Goal: Communication & Community: Share content

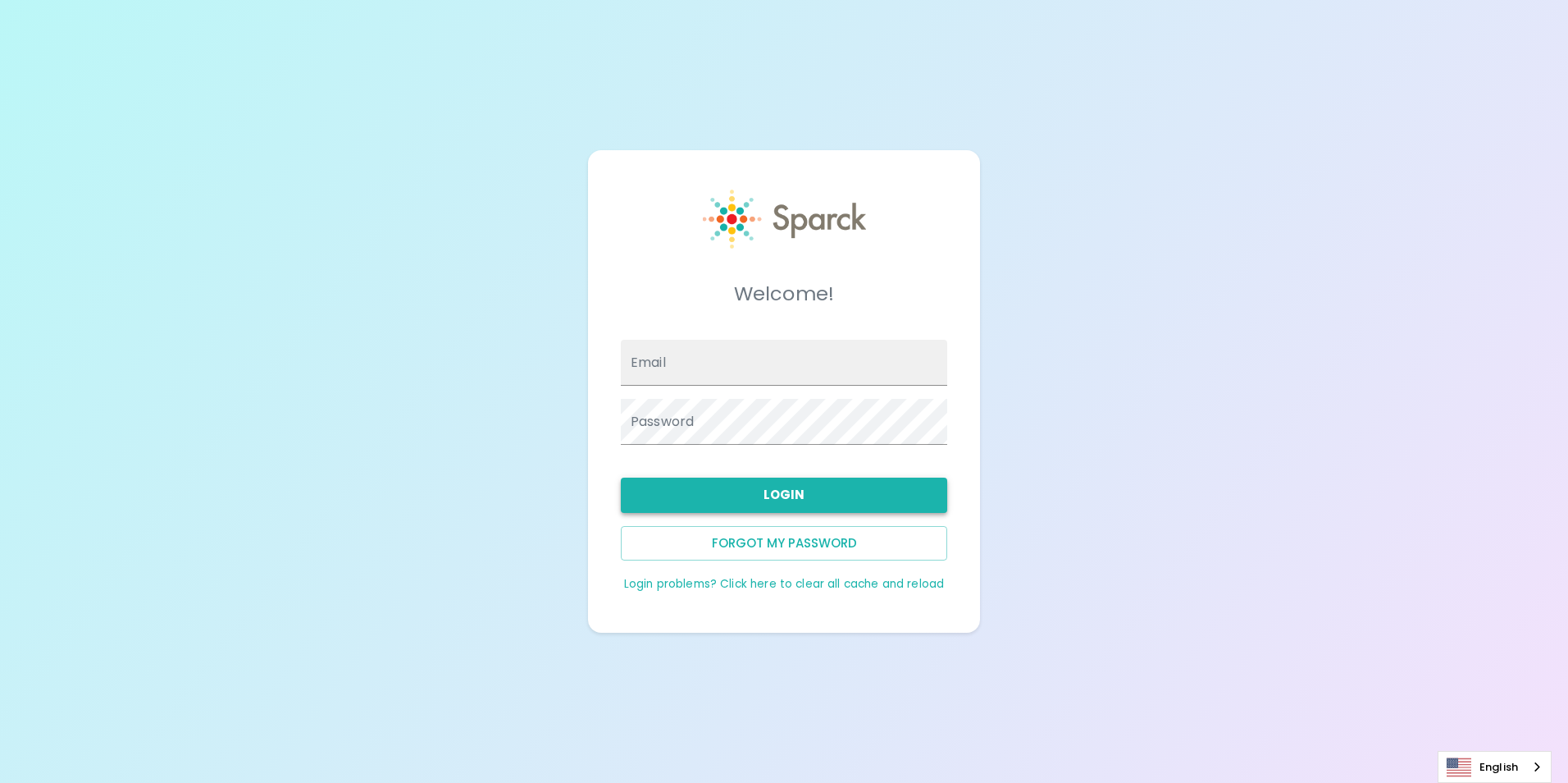
type input "[EMAIL_ADDRESS][DOMAIN_NAME]"
click at [687, 489] on button "Login" at bounding box center [784, 494] width 326 height 34
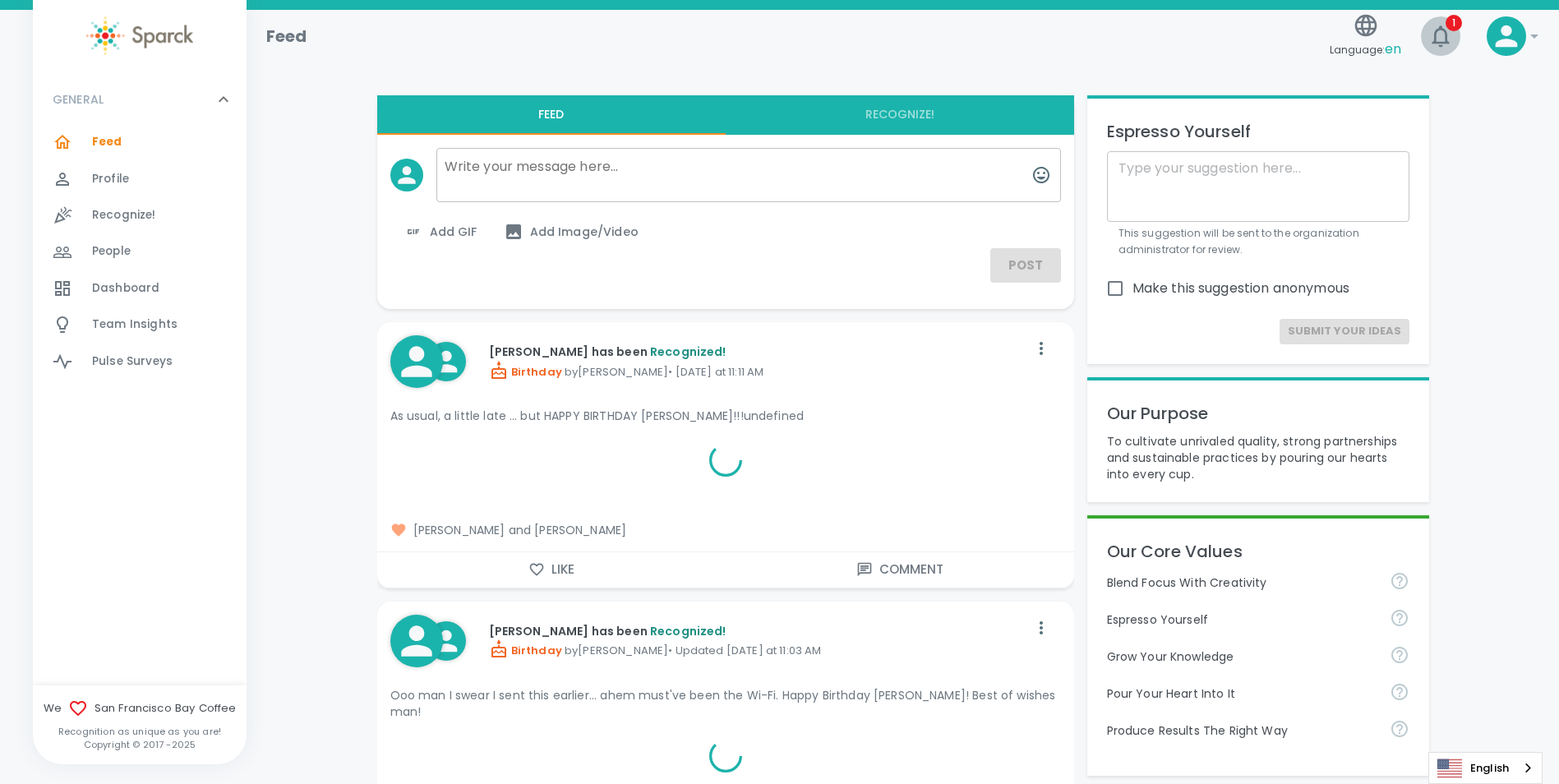
click at [1446, 44] on icon "button" at bounding box center [1440, 36] width 26 height 26
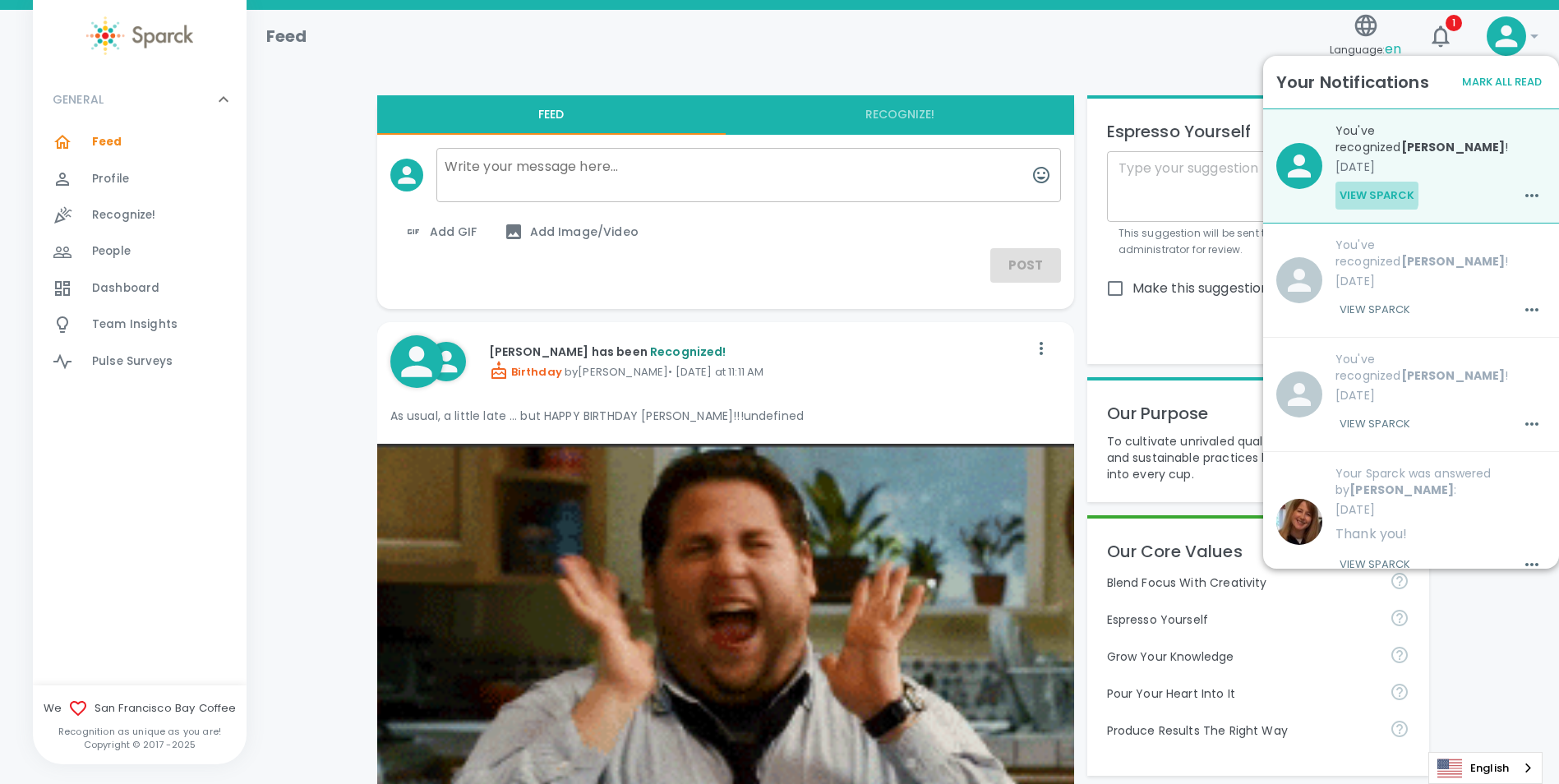
click at [1365, 192] on button "View Sparck" at bounding box center [1376, 195] width 83 height 28
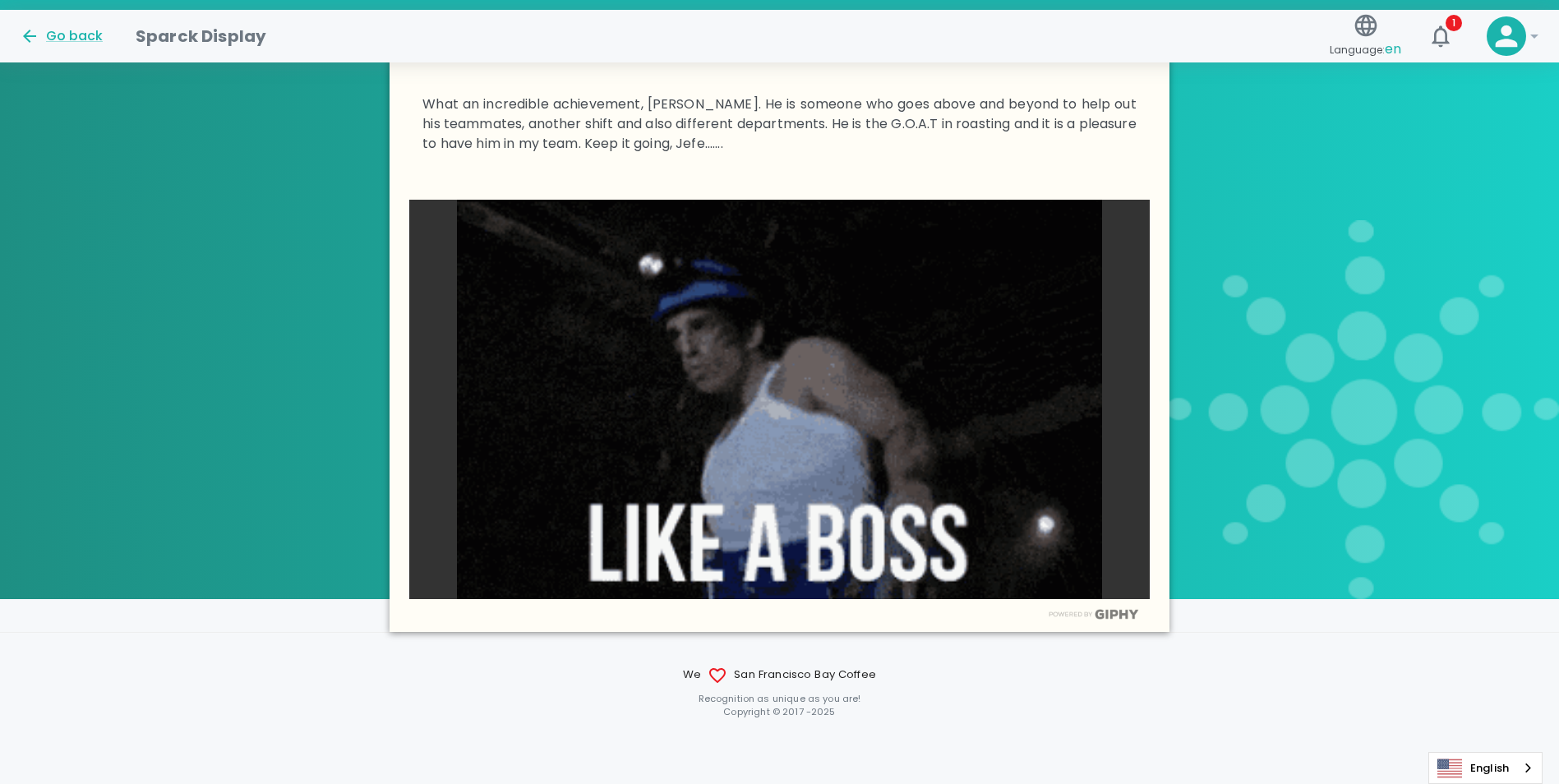
scroll to position [24, 0]
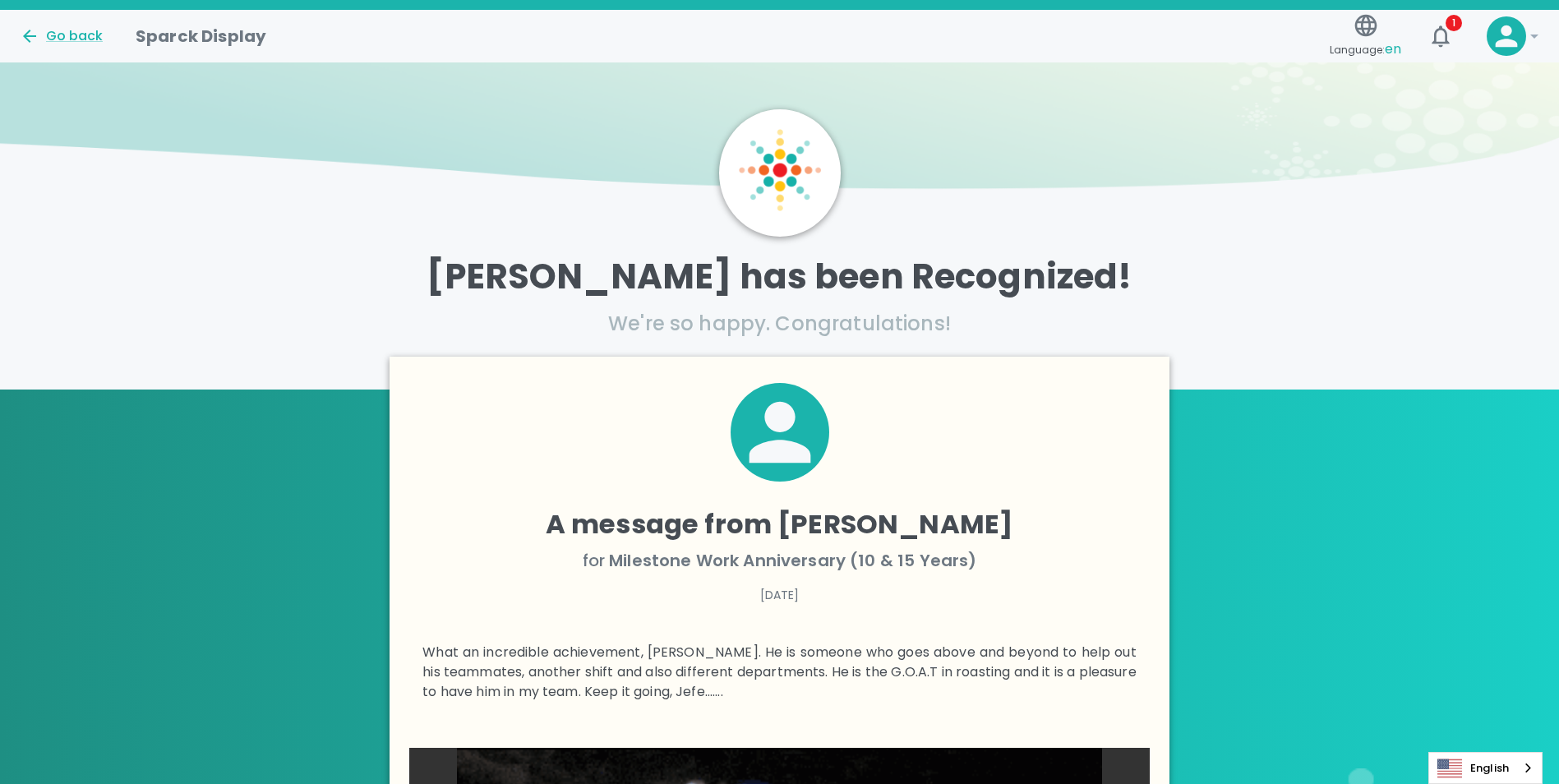
click at [847, 495] on div at bounding box center [779, 445] width 714 height 125
click at [834, 523] on h4 "A message from [PERSON_NAME]" at bounding box center [779, 524] width 714 height 33
click at [672, 281] on p "[PERSON_NAME] has been Recognized!" at bounding box center [780, 277] width 1559 height 41
click at [41, 30] on div "Go back" at bounding box center [61, 36] width 83 height 20
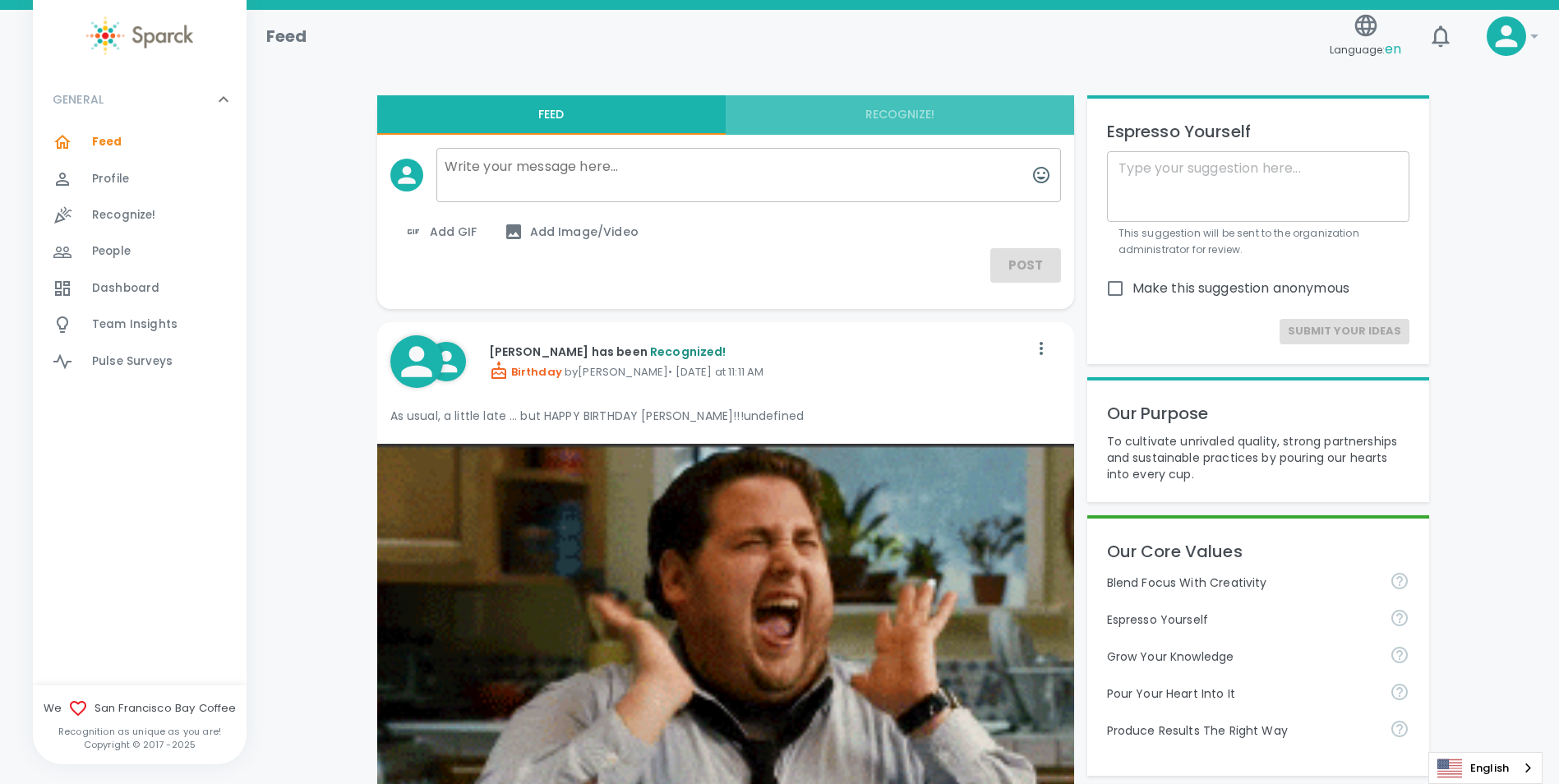
click at [918, 118] on button "Recognize!" at bounding box center [899, 115] width 348 height 40
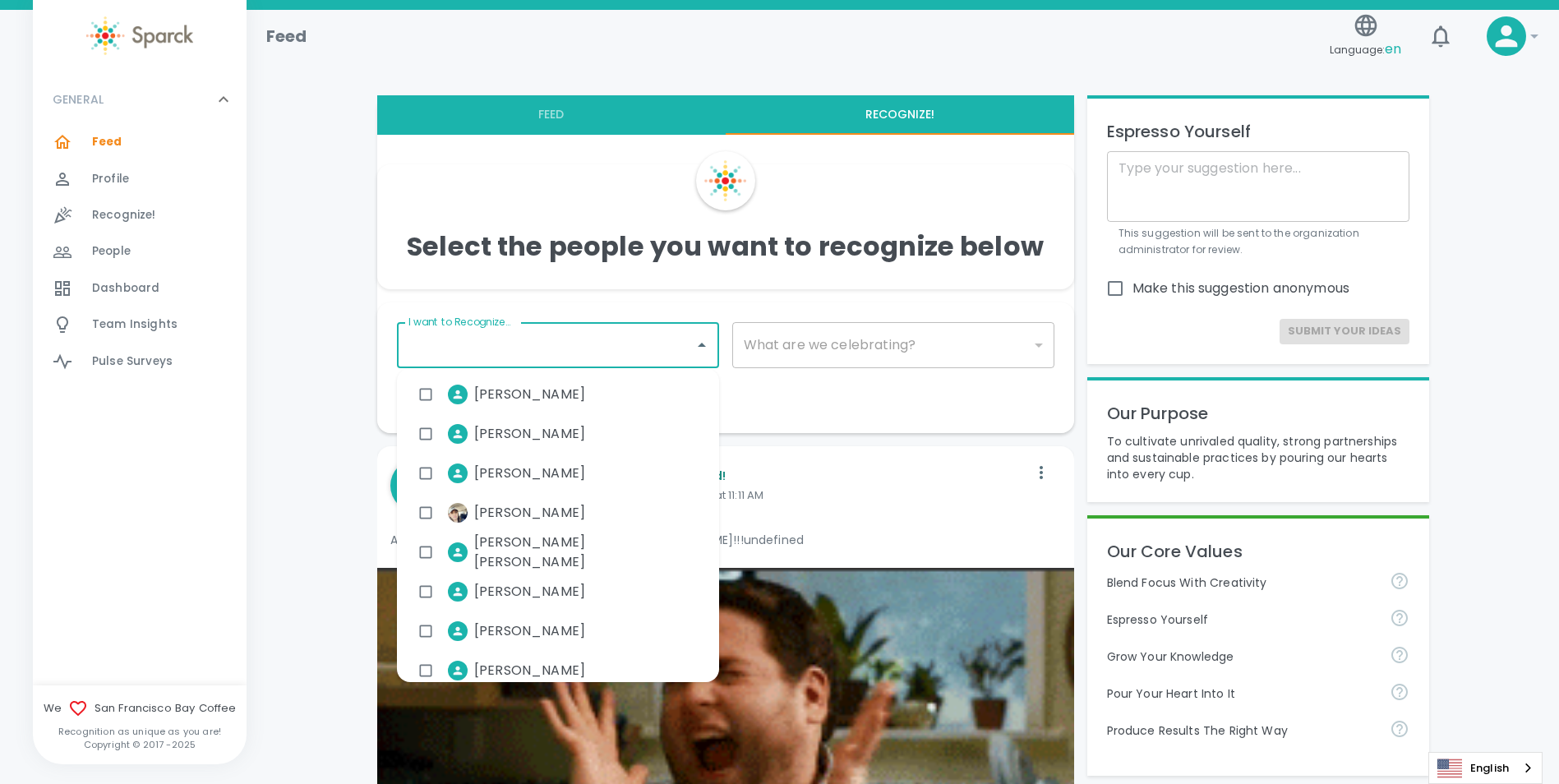
click at [595, 342] on input "I want to Recognize..." at bounding box center [545, 345] width 283 height 32
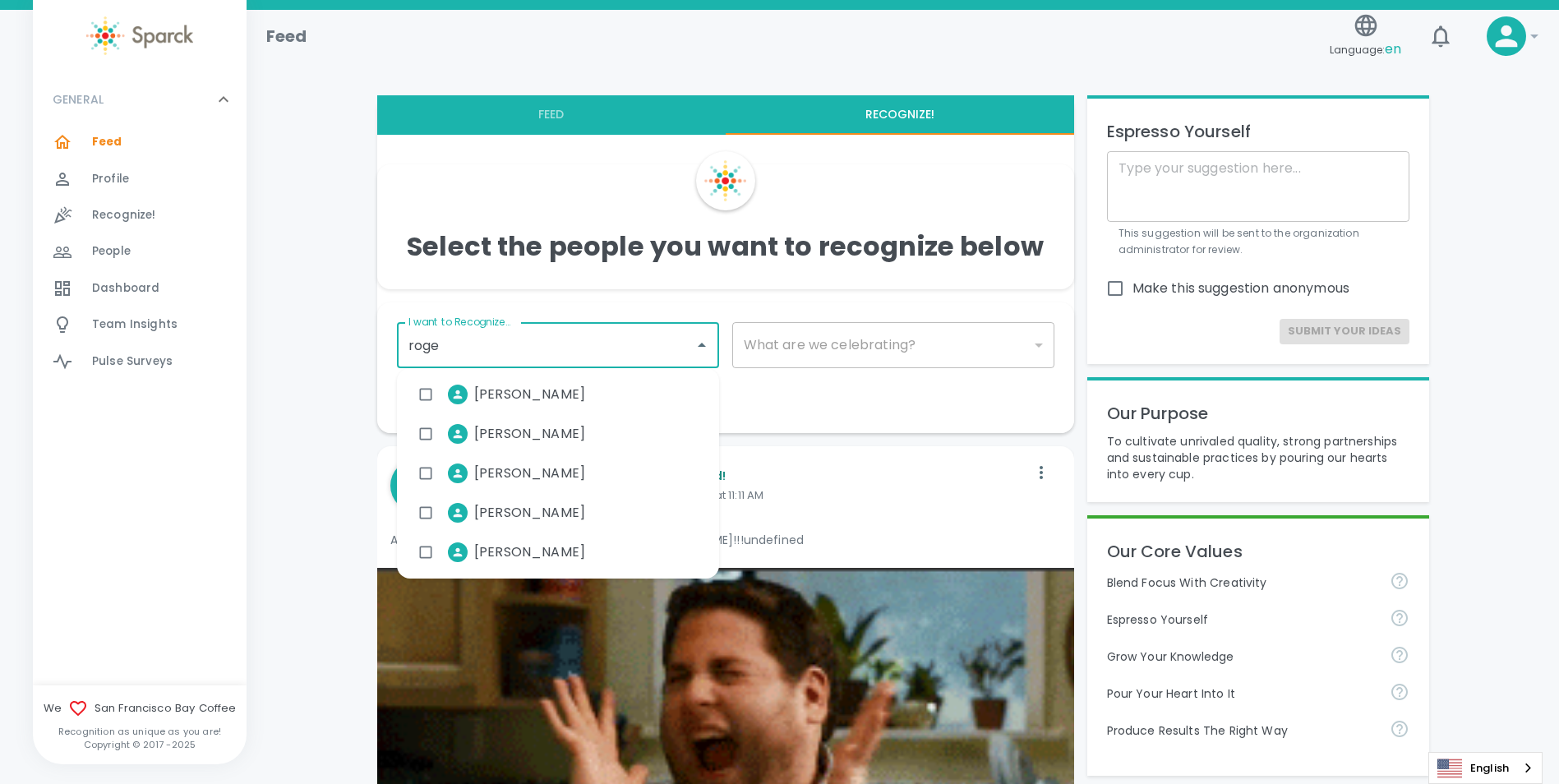
type input "[PERSON_NAME]"
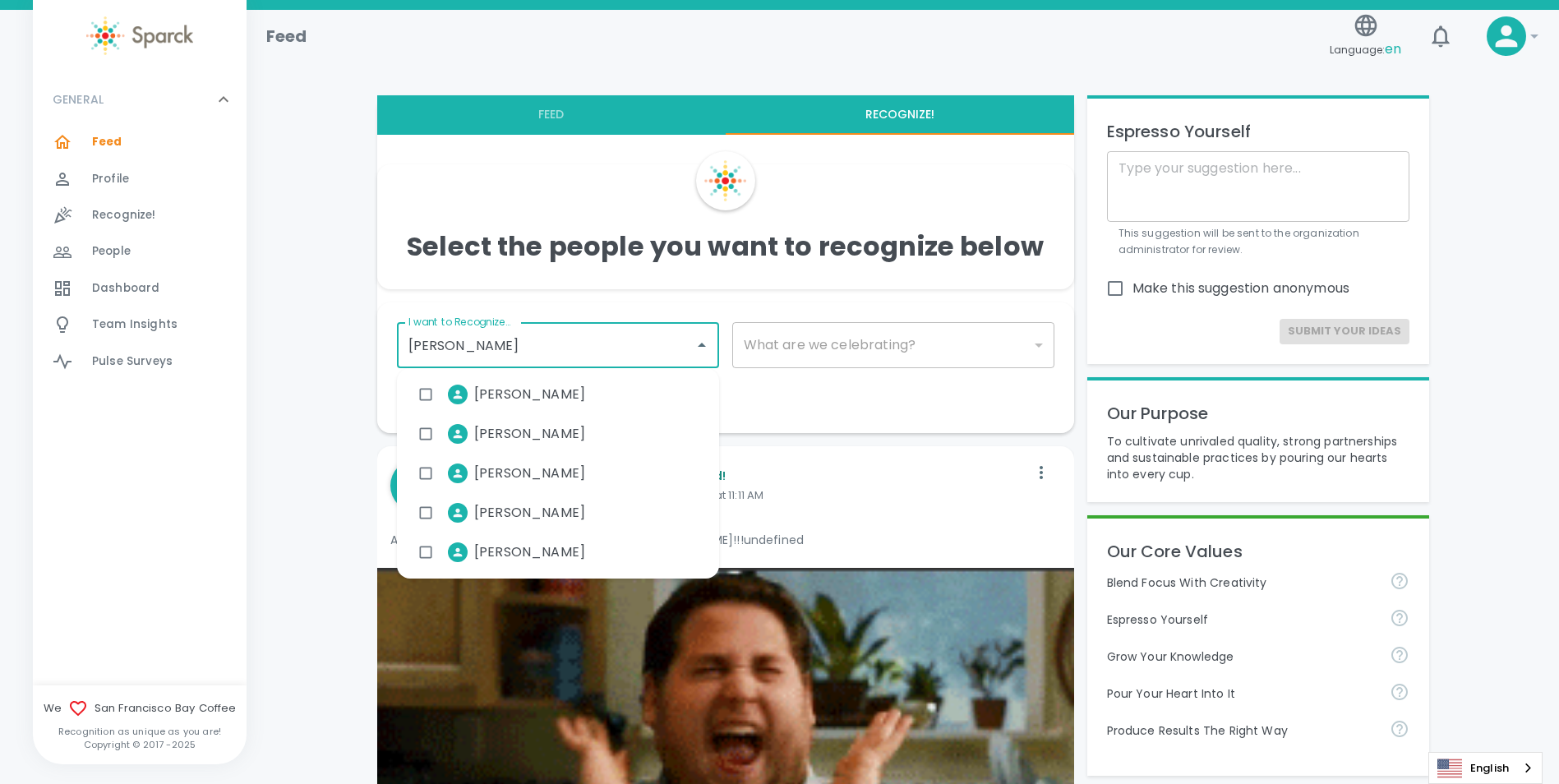
click at [530, 499] on li "[PERSON_NAME]" at bounding box center [503, 513] width 188 height 41
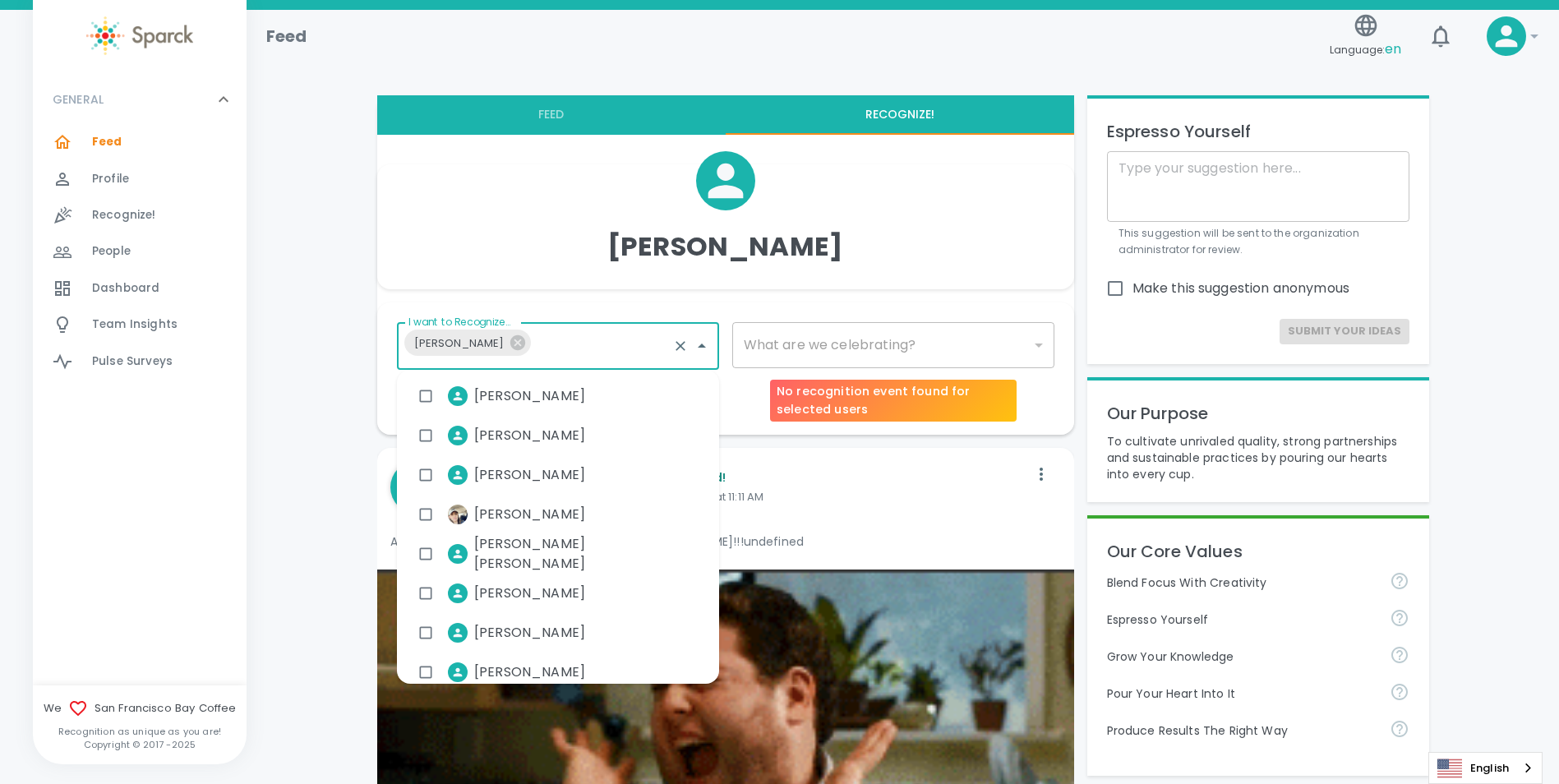
click at [858, 347] on div "​" at bounding box center [893, 345] width 322 height 46
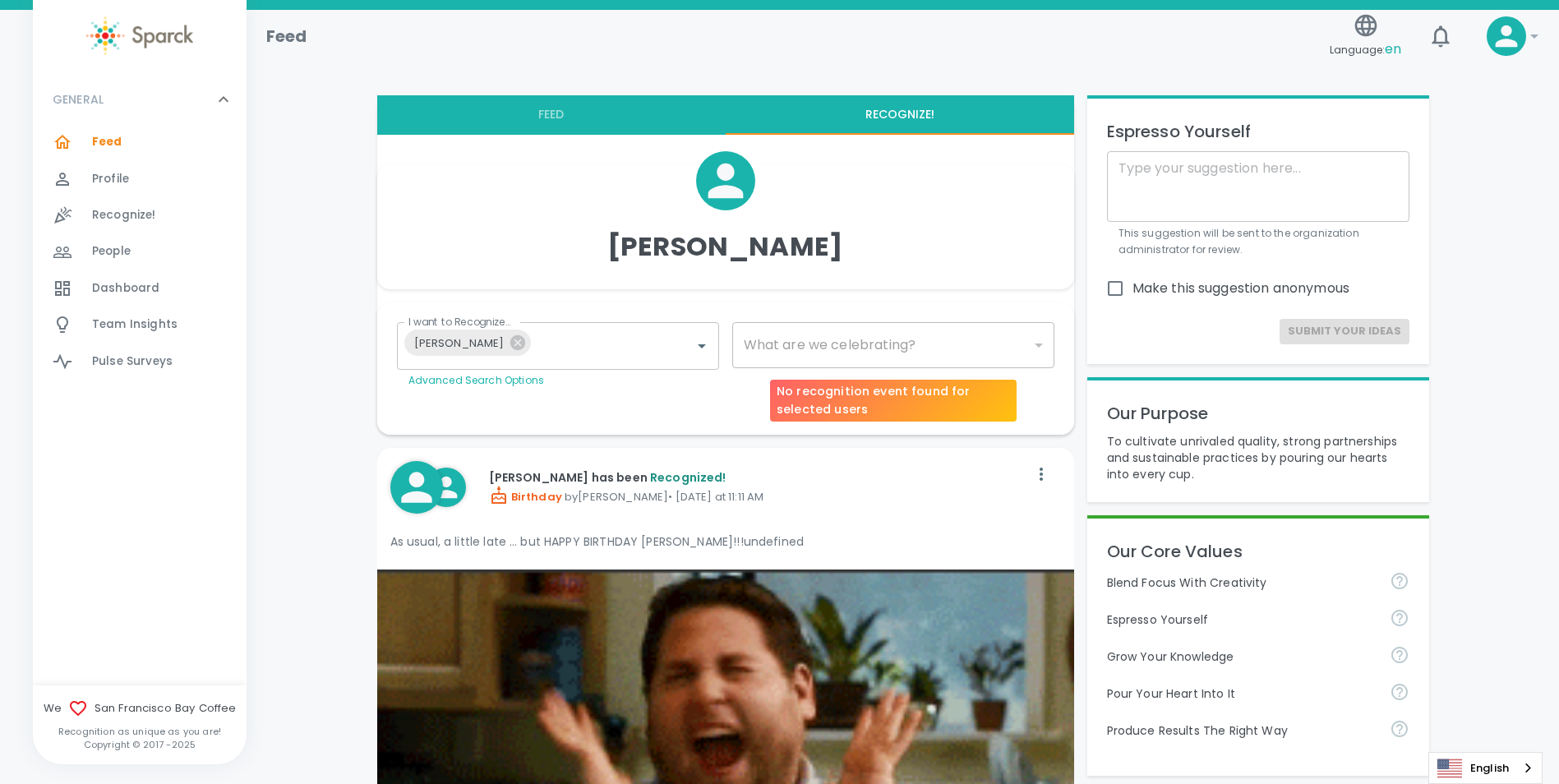
click at [871, 348] on div "​" at bounding box center [893, 345] width 322 height 46
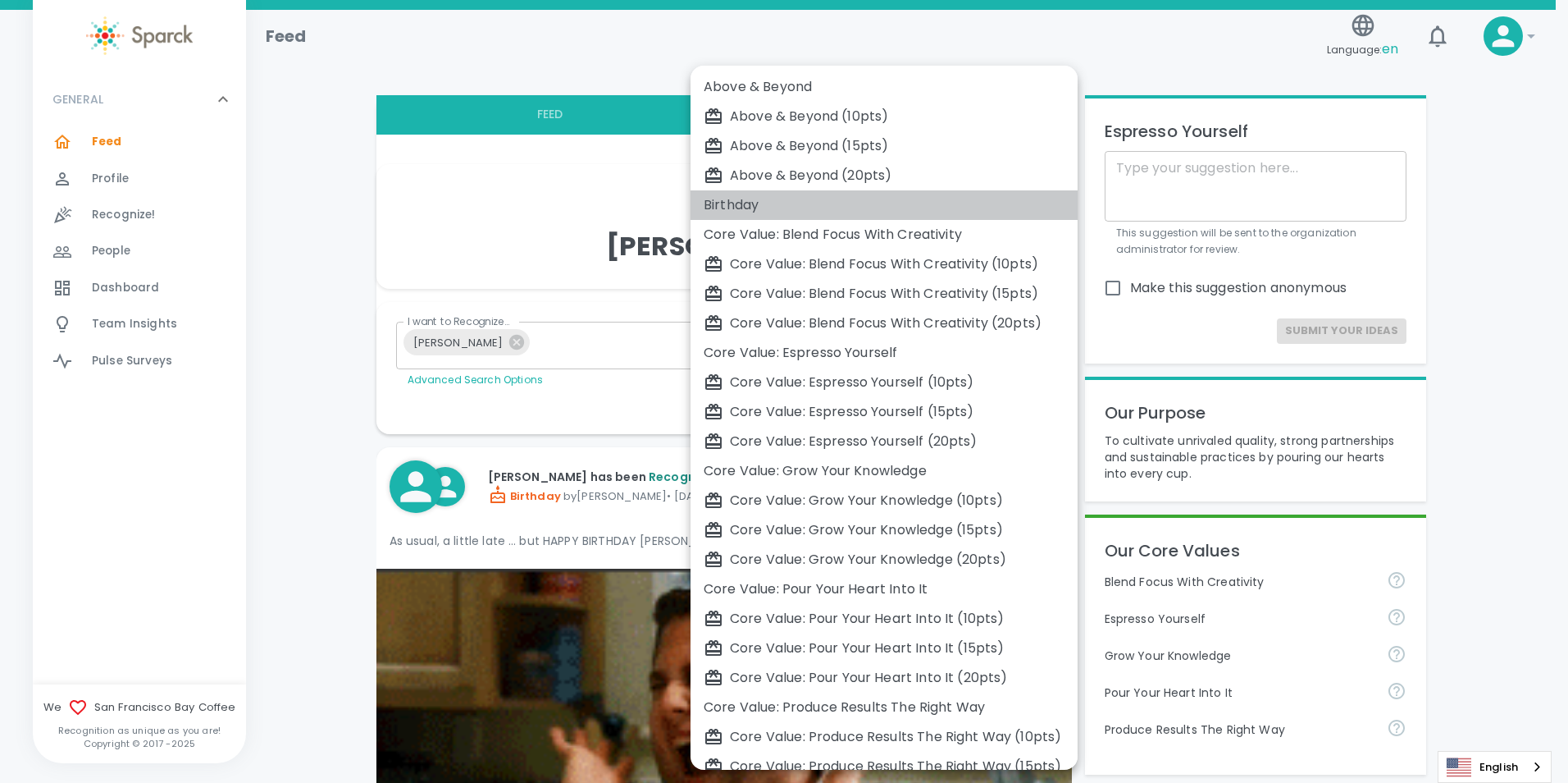
click at [729, 209] on div "Birthday" at bounding box center [884, 205] width 361 height 20
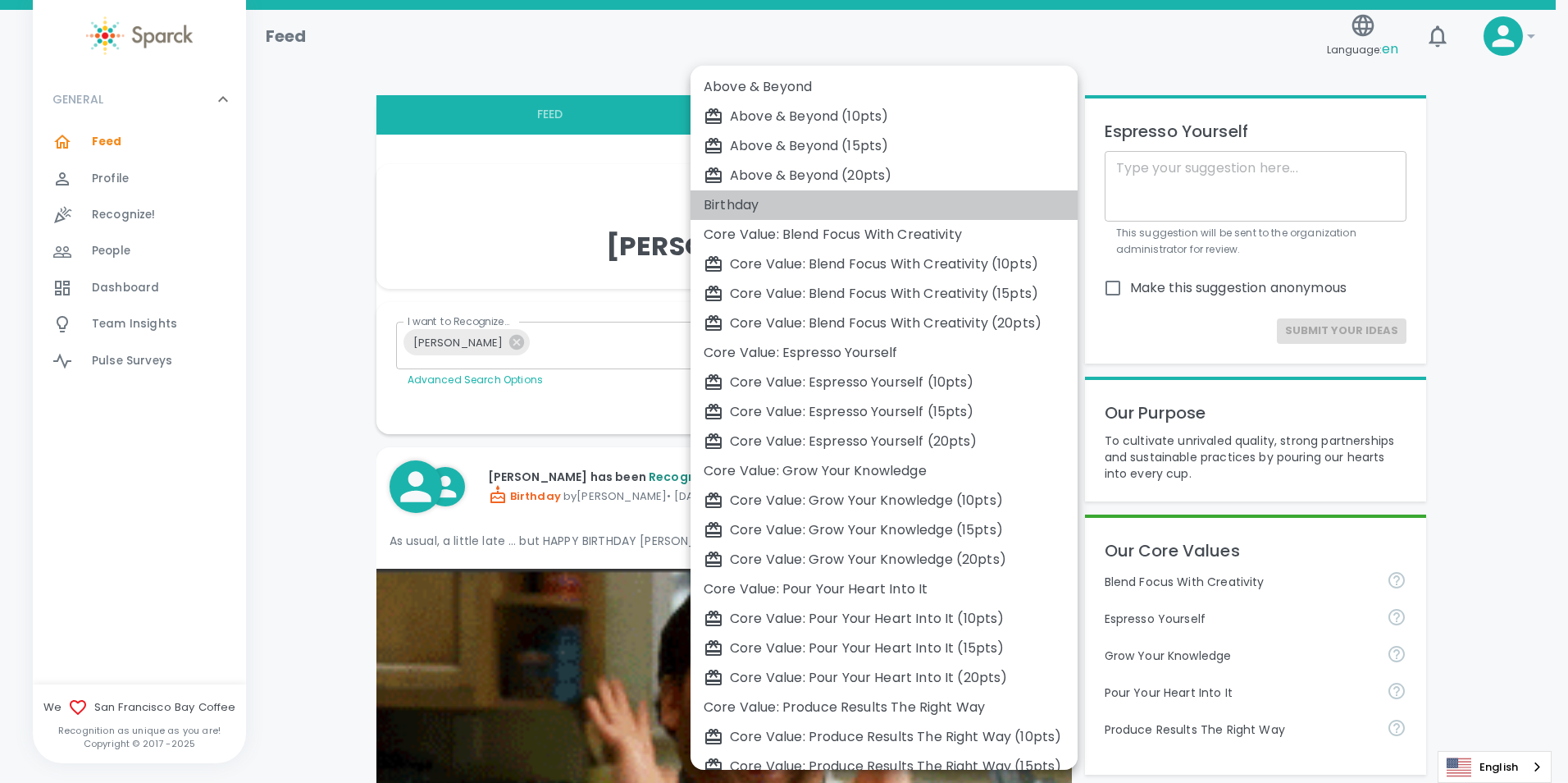
type input "2072"
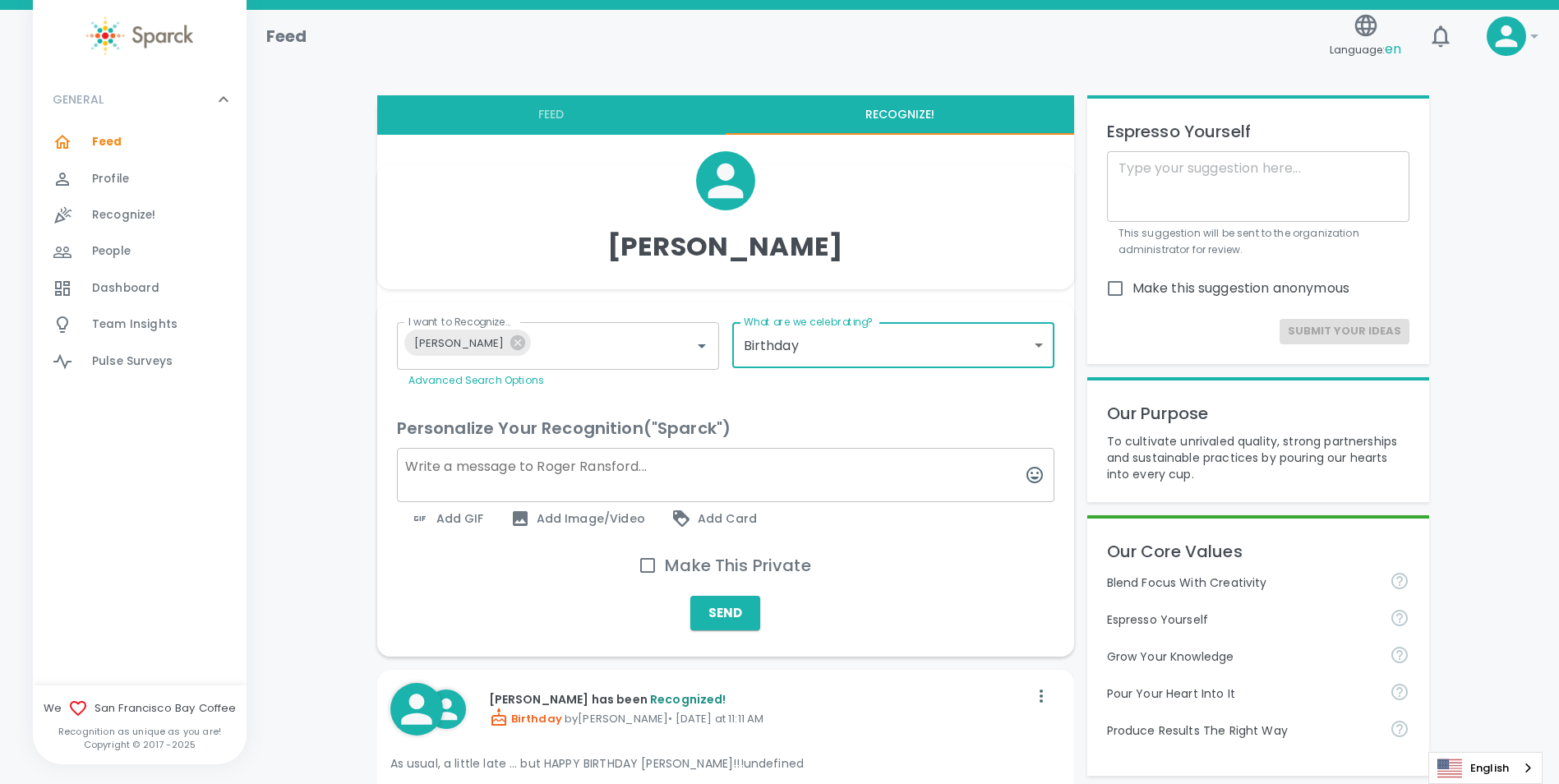
click at [624, 481] on textarea at bounding box center [725, 474] width 657 height 54
type textarea "H"
type textarea "Wishing you Happy Birthday boss and many more to come......"
click at [467, 520] on span "Add GIF" at bounding box center [446, 518] width 74 height 20
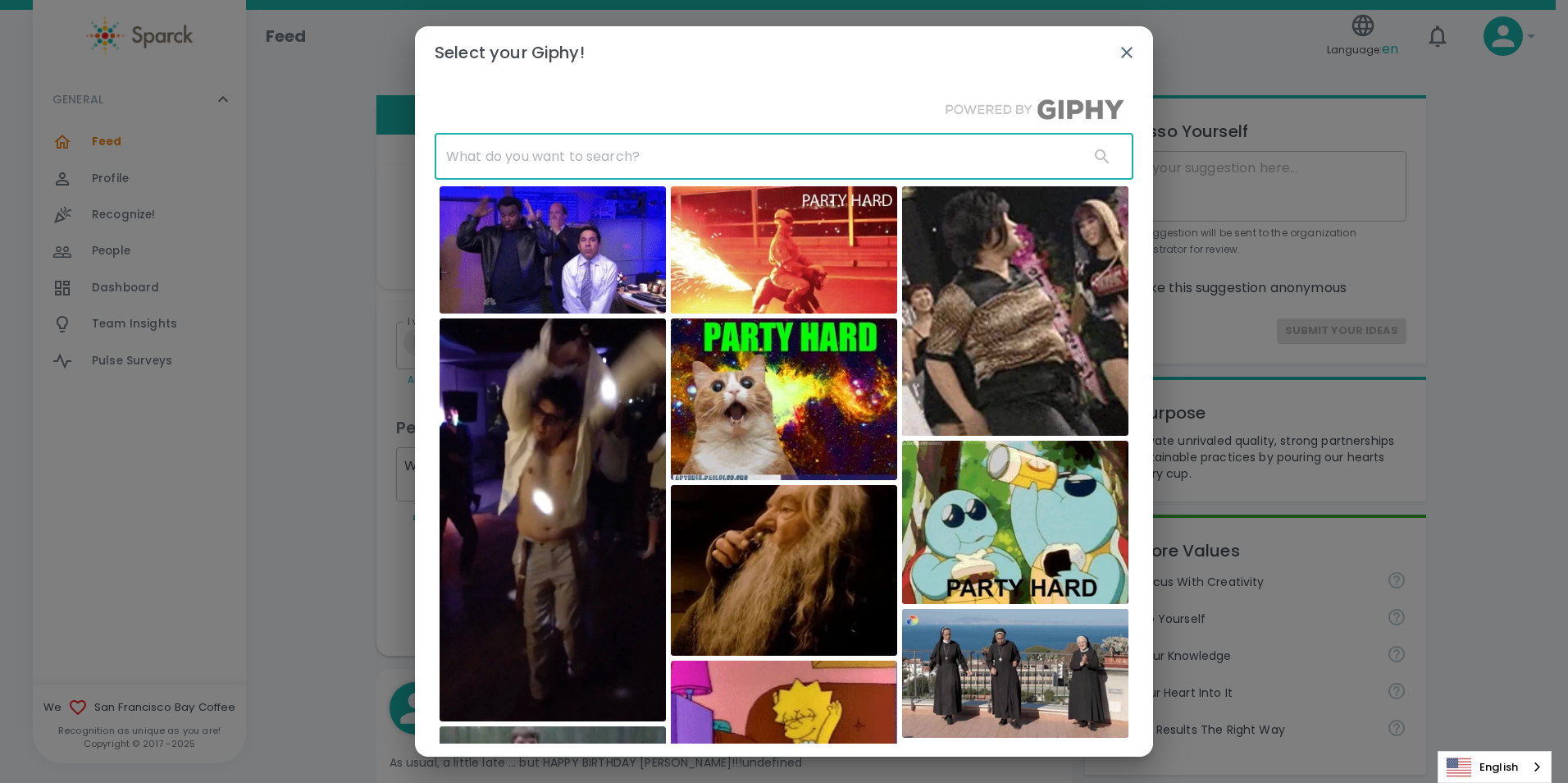
click at [658, 151] on input "text" at bounding box center [756, 156] width 642 height 46
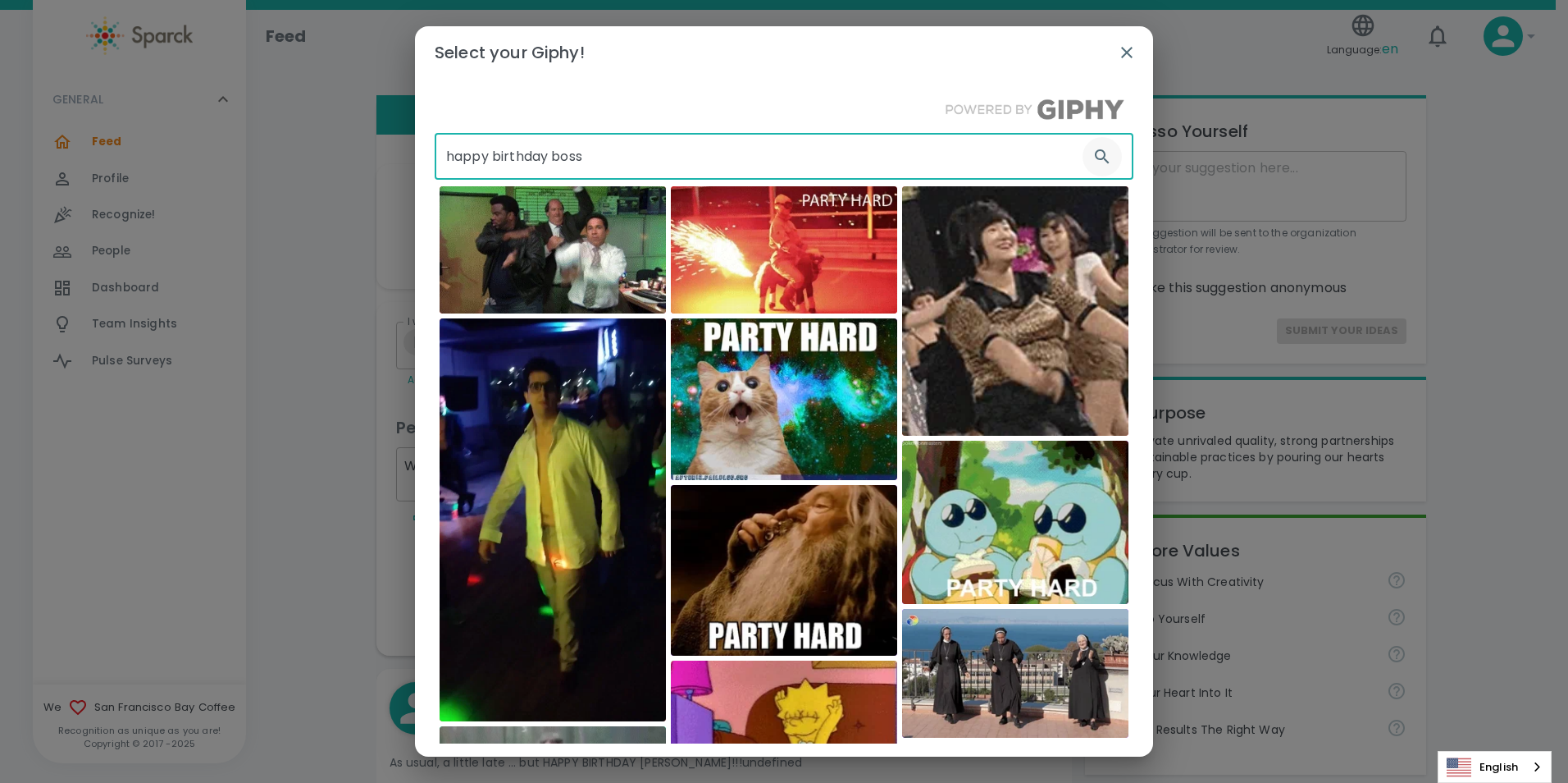
type input "happy birthday boss"
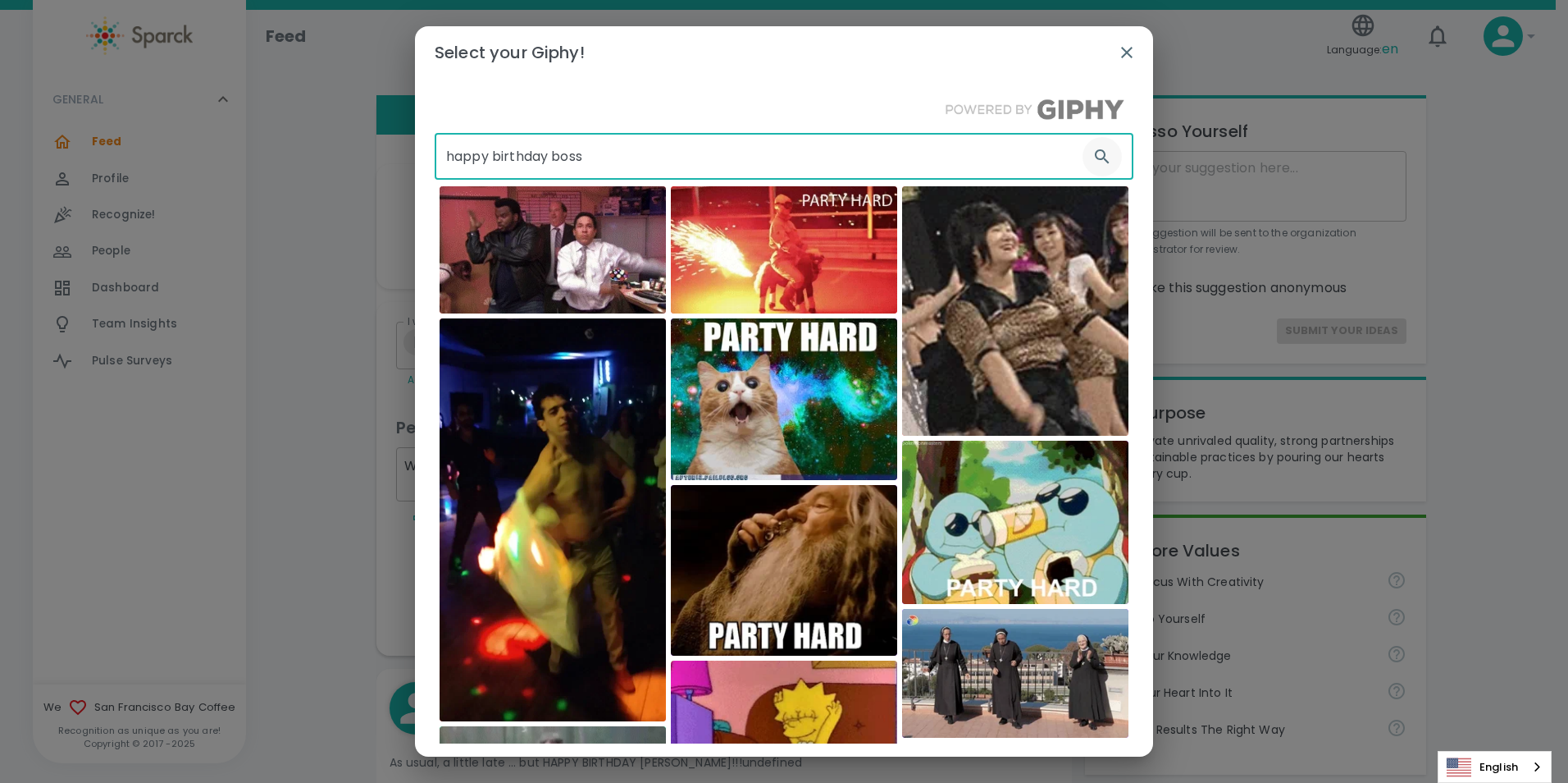
click at [1093, 160] on icon "button" at bounding box center [1103, 156] width 20 height 20
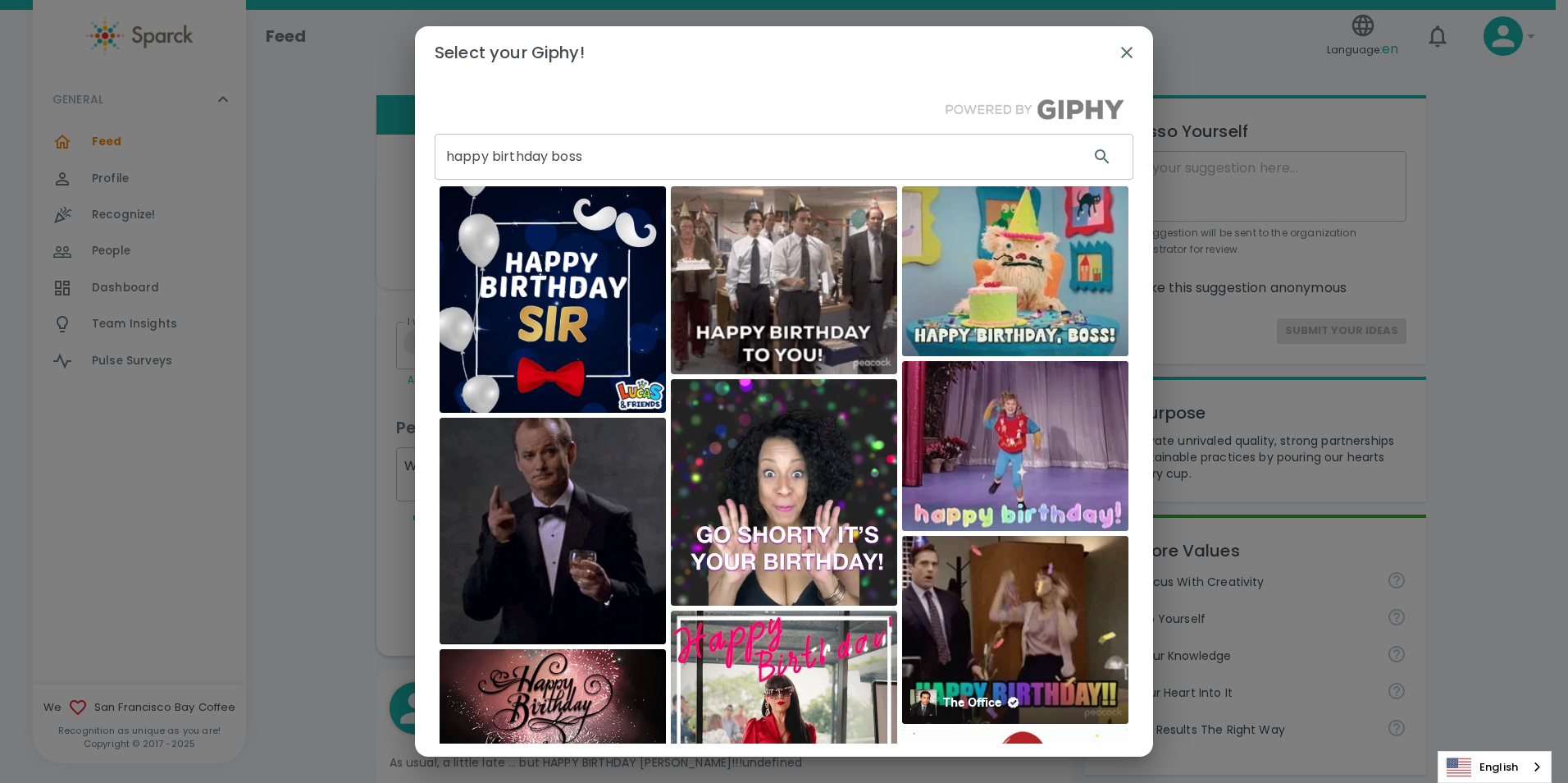
click at [1011, 614] on img at bounding box center [1015, 629] width 226 height 188
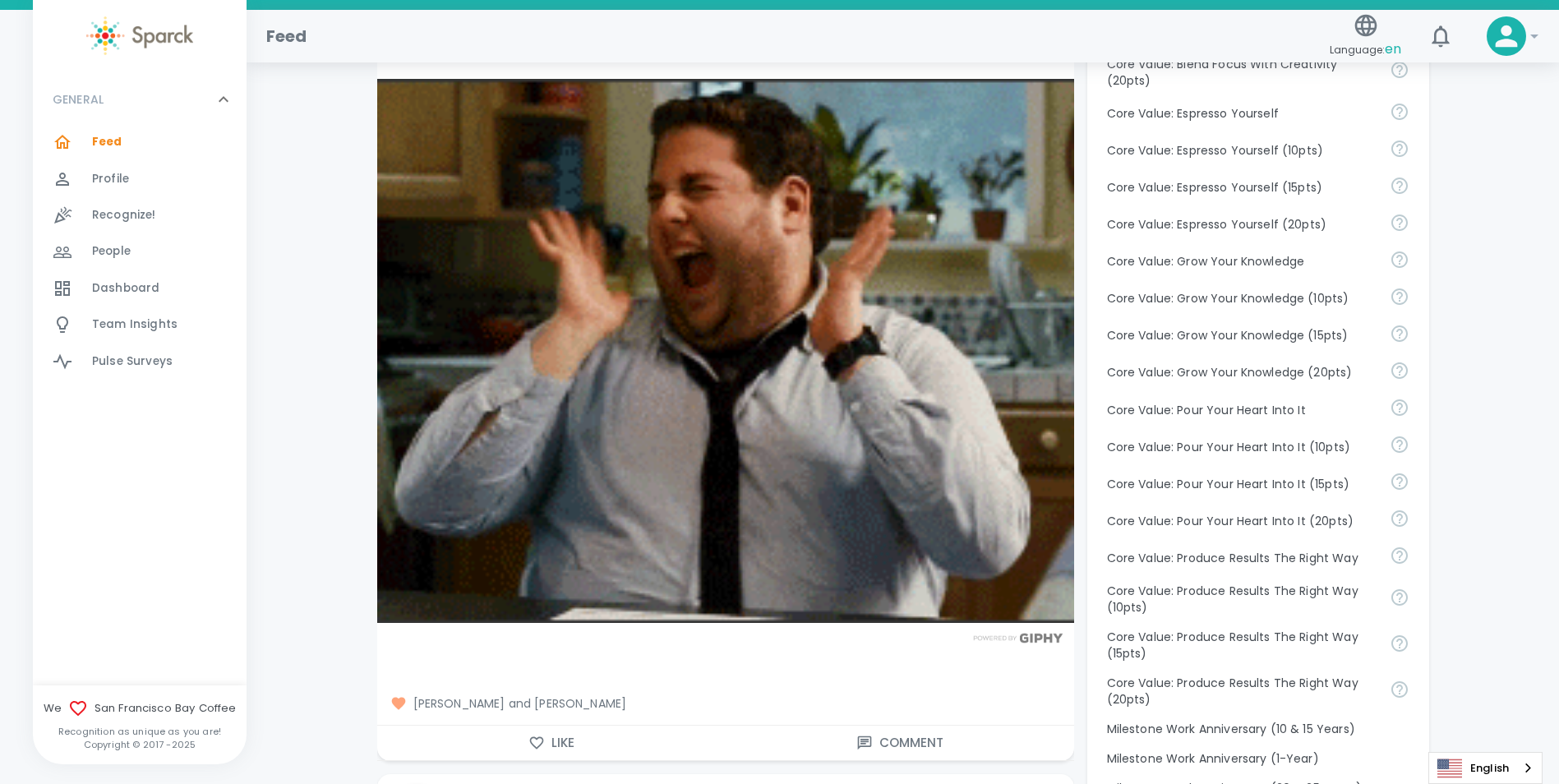
scroll to position [548, 0]
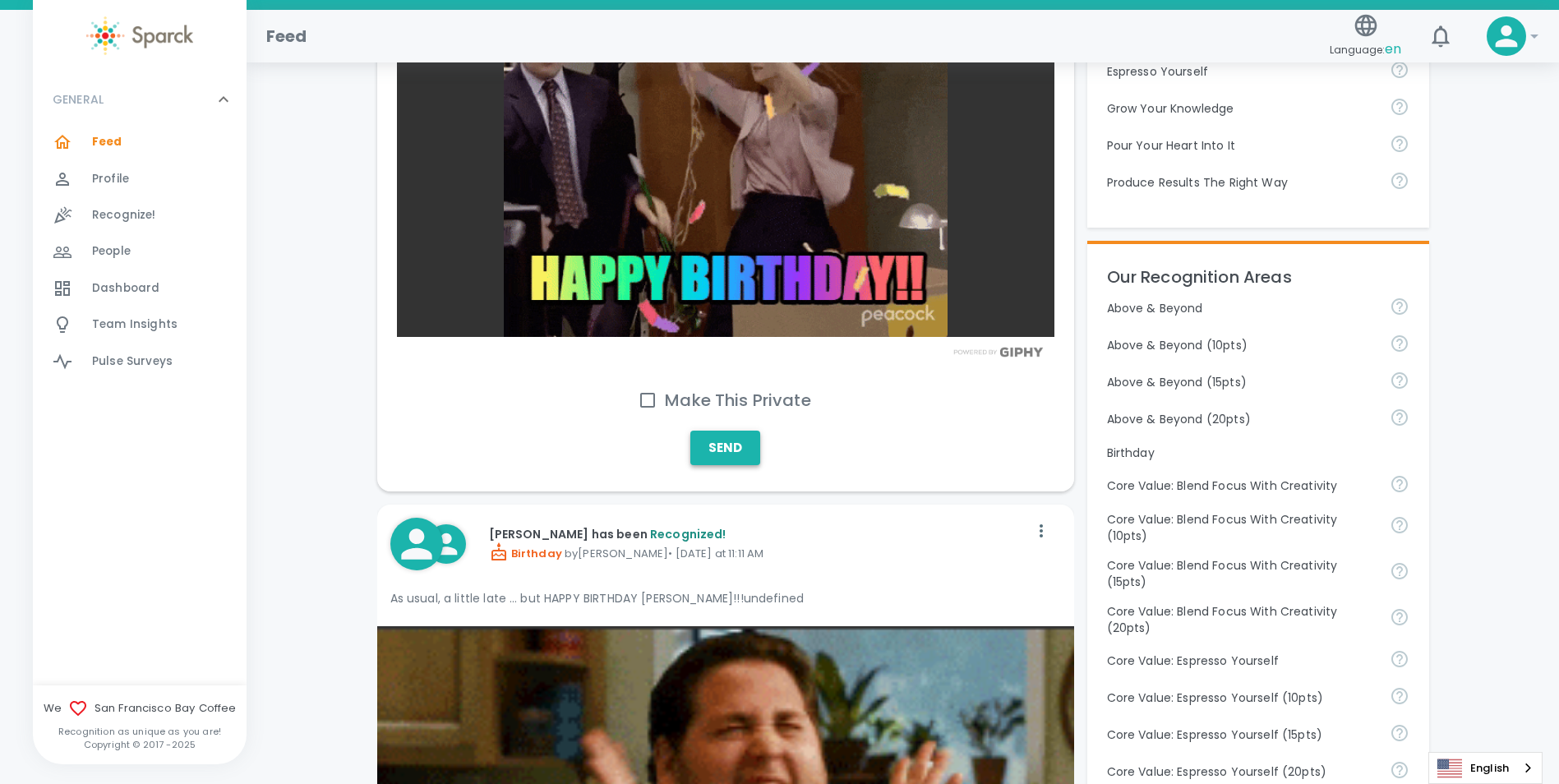
click at [732, 448] on button "Send" at bounding box center [725, 447] width 70 height 34
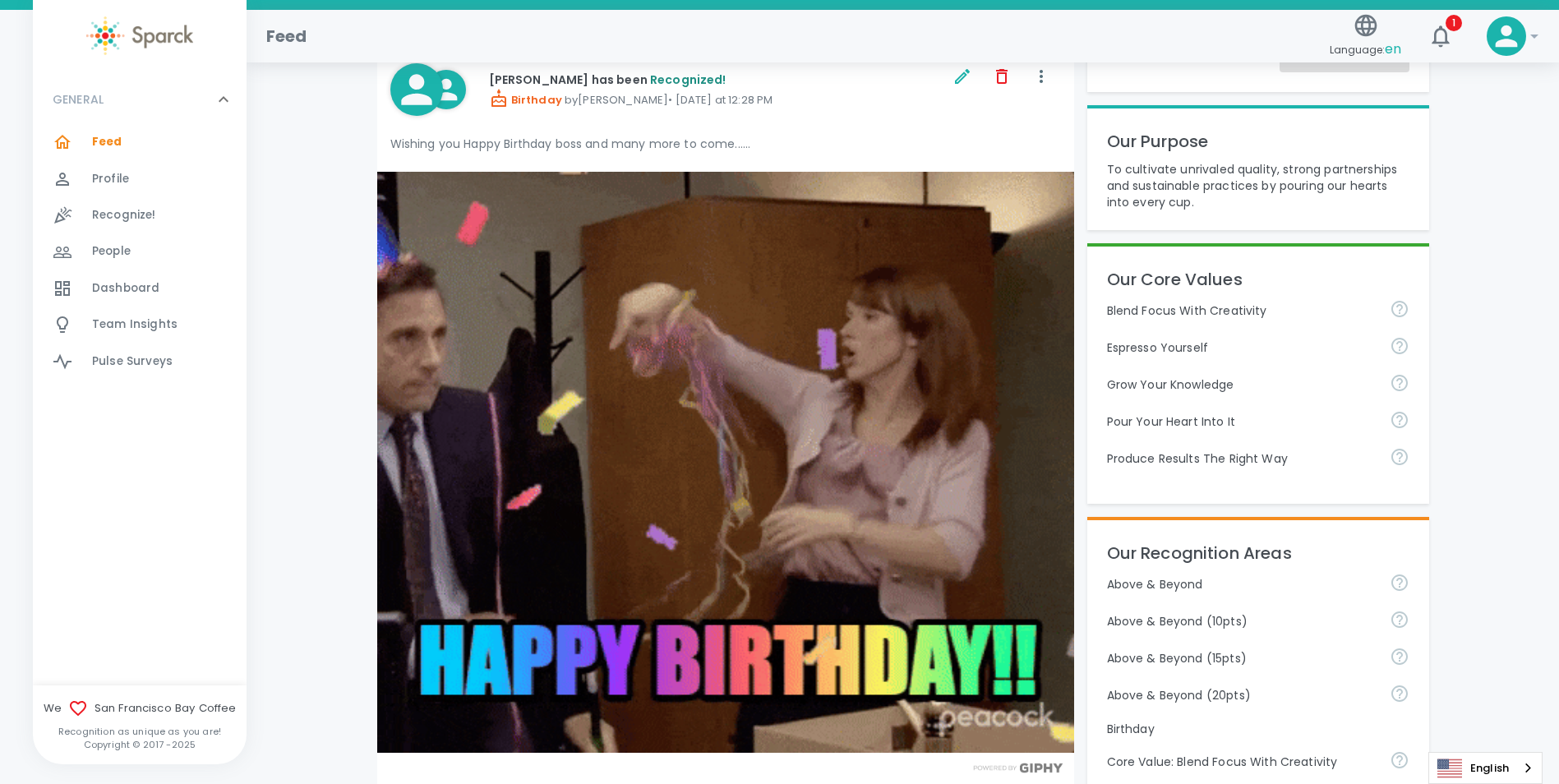
scroll to position [0, 0]
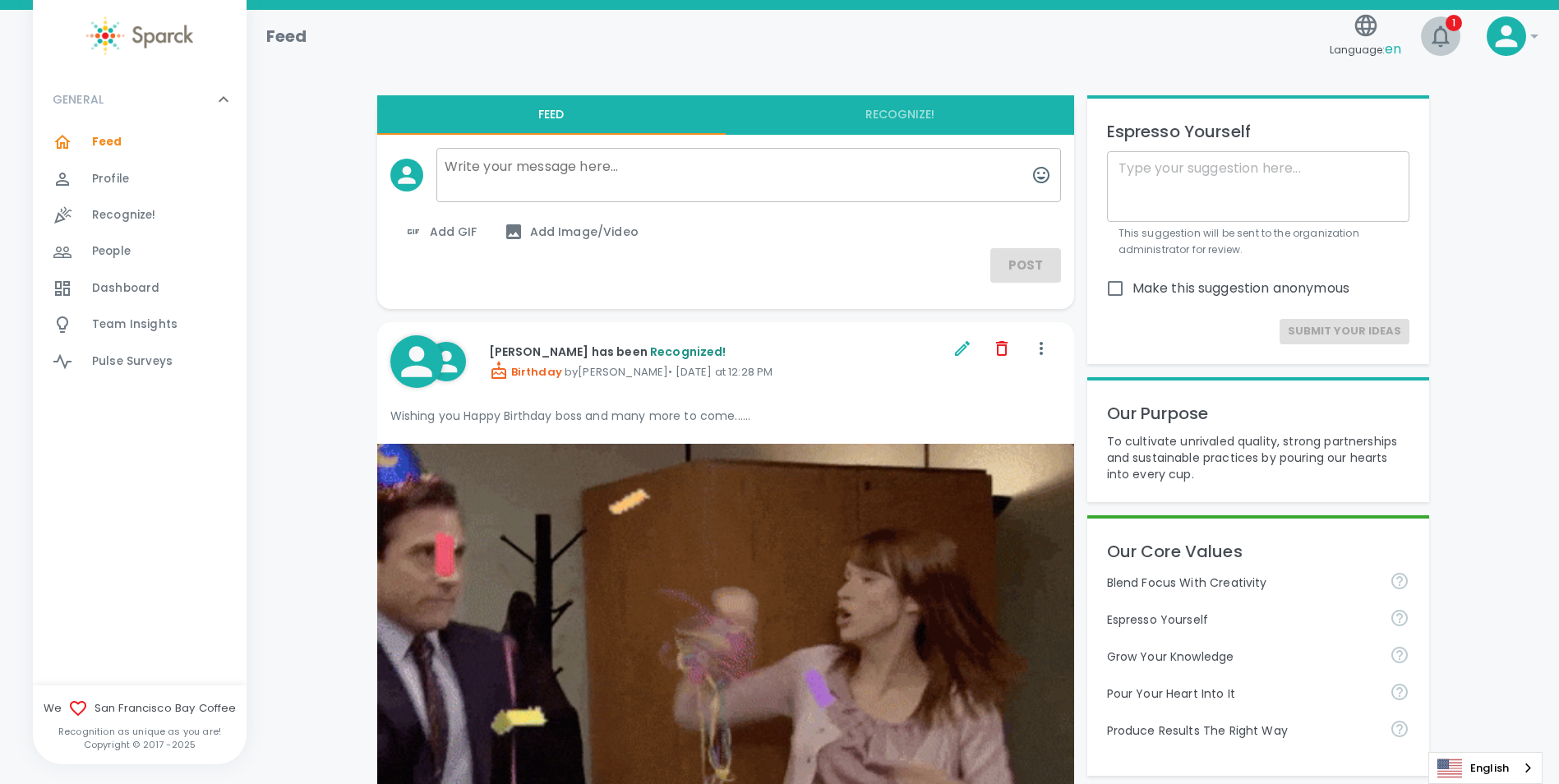
click at [1439, 32] on icon "button" at bounding box center [1440, 36] width 26 height 26
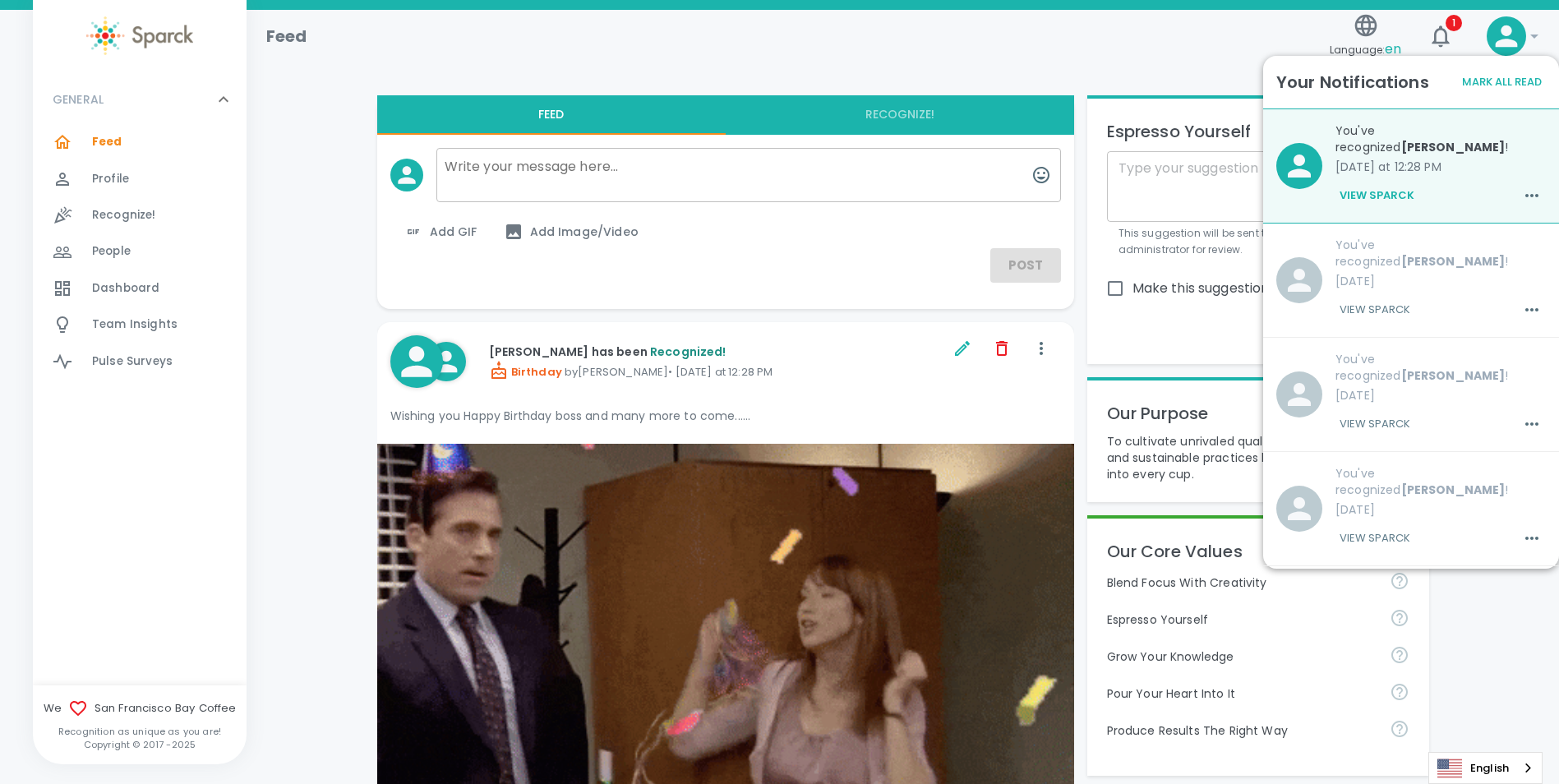
click at [1339, 193] on button "View Sparck" at bounding box center [1376, 195] width 83 height 28
